Goal: Find specific page/section

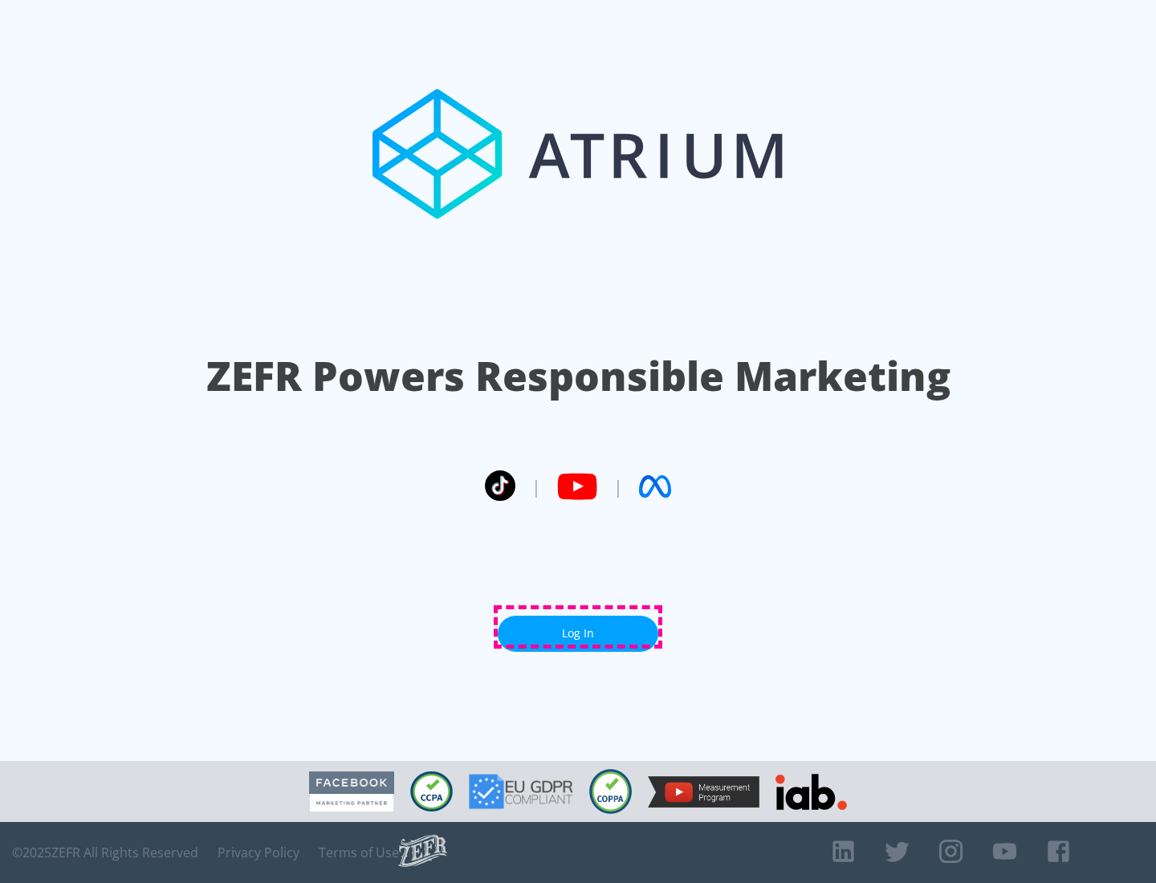
click at [578, 627] on link "Log In" at bounding box center [578, 634] width 161 height 36
